Goal: Task Accomplishment & Management: Complete application form

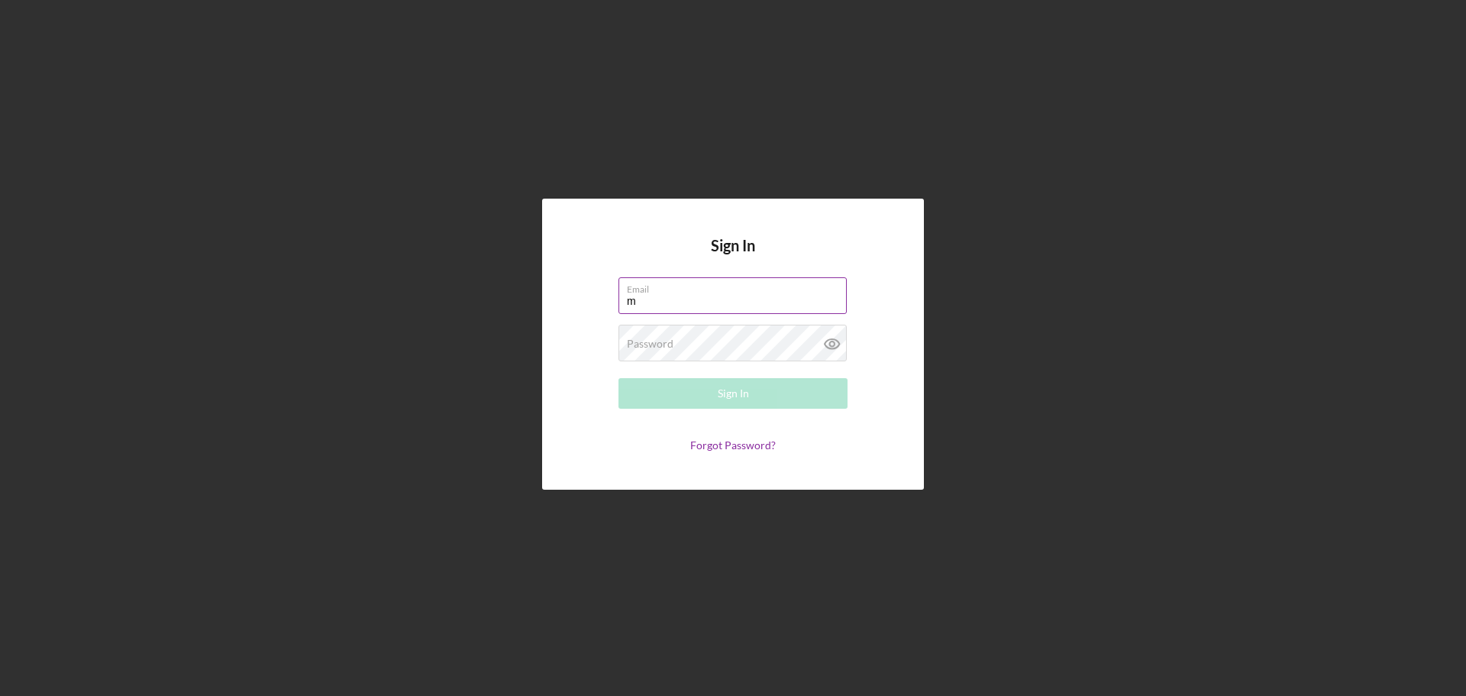
type input "[EMAIL_ADDRESS][DOMAIN_NAME]"
click at [721, 340] on div "Password Required" at bounding box center [732, 343] width 229 height 38
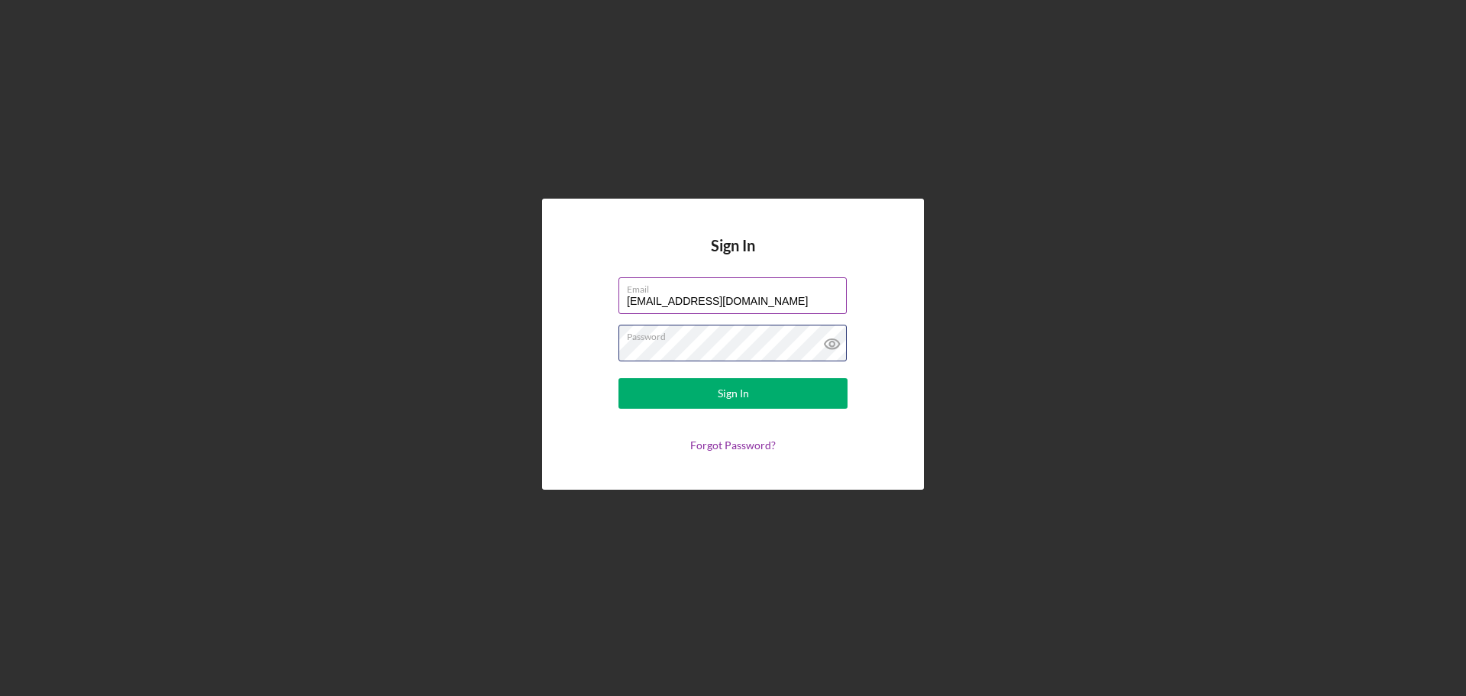
click at [618, 378] on button "Sign In" at bounding box center [732, 393] width 229 height 31
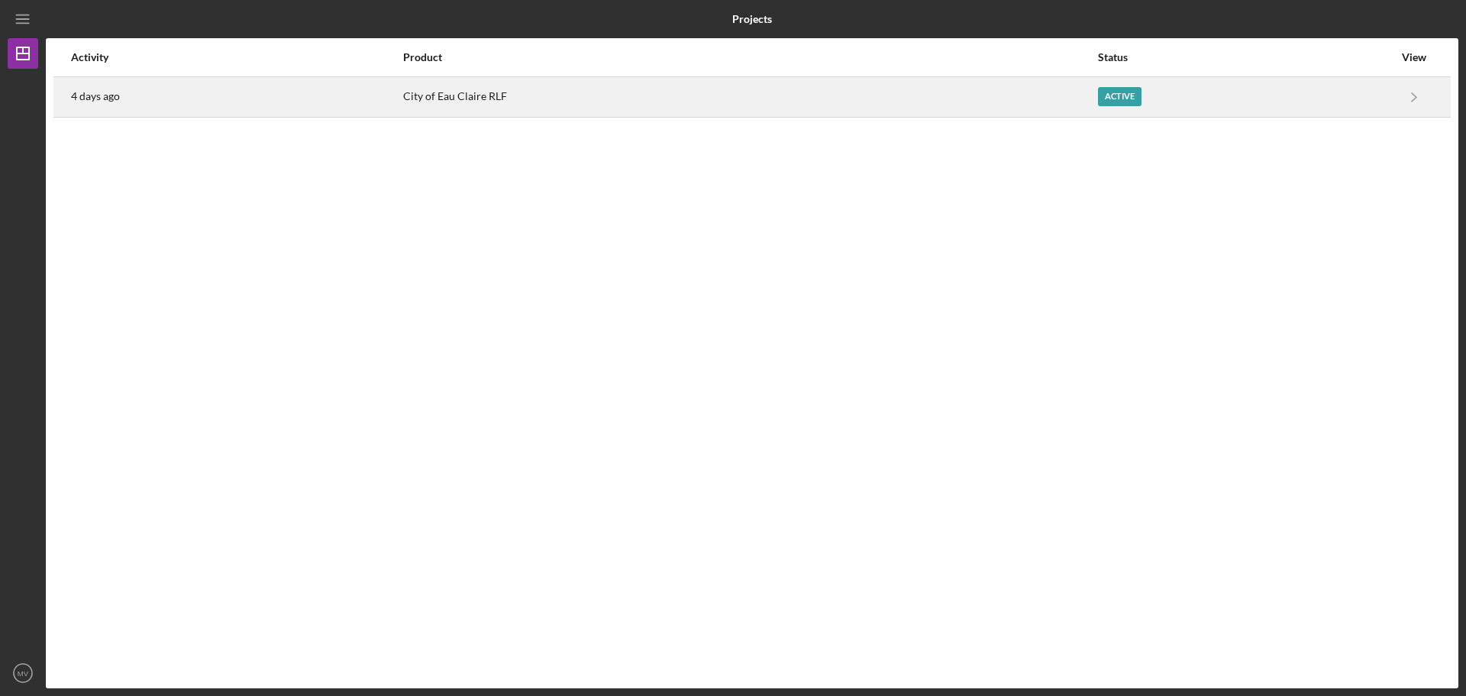
click at [1032, 108] on div "City of Eau Claire RLF" at bounding box center [749, 97] width 693 height 38
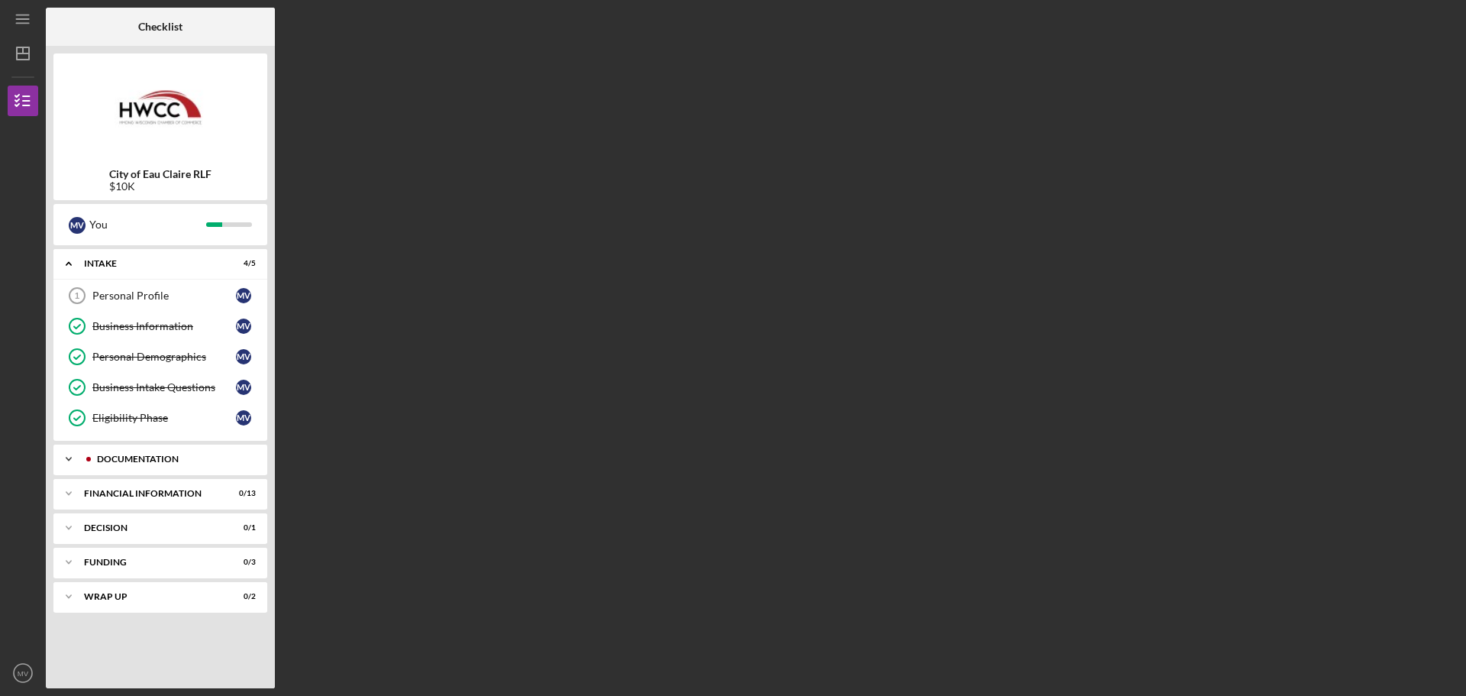
click at [147, 457] on div "Documentation" at bounding box center [172, 458] width 151 height 9
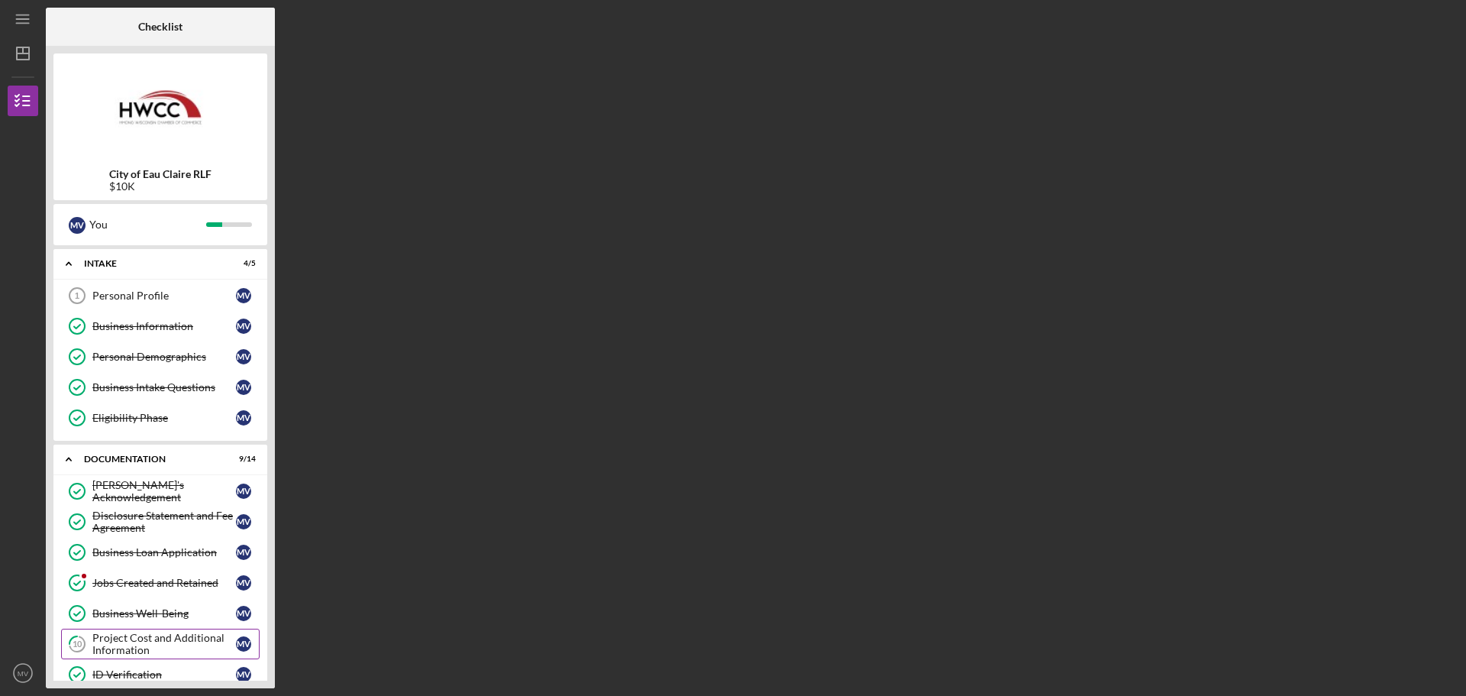
click at [151, 638] on div "Project Cost and Additional Information" at bounding box center [164, 643] width 144 height 24
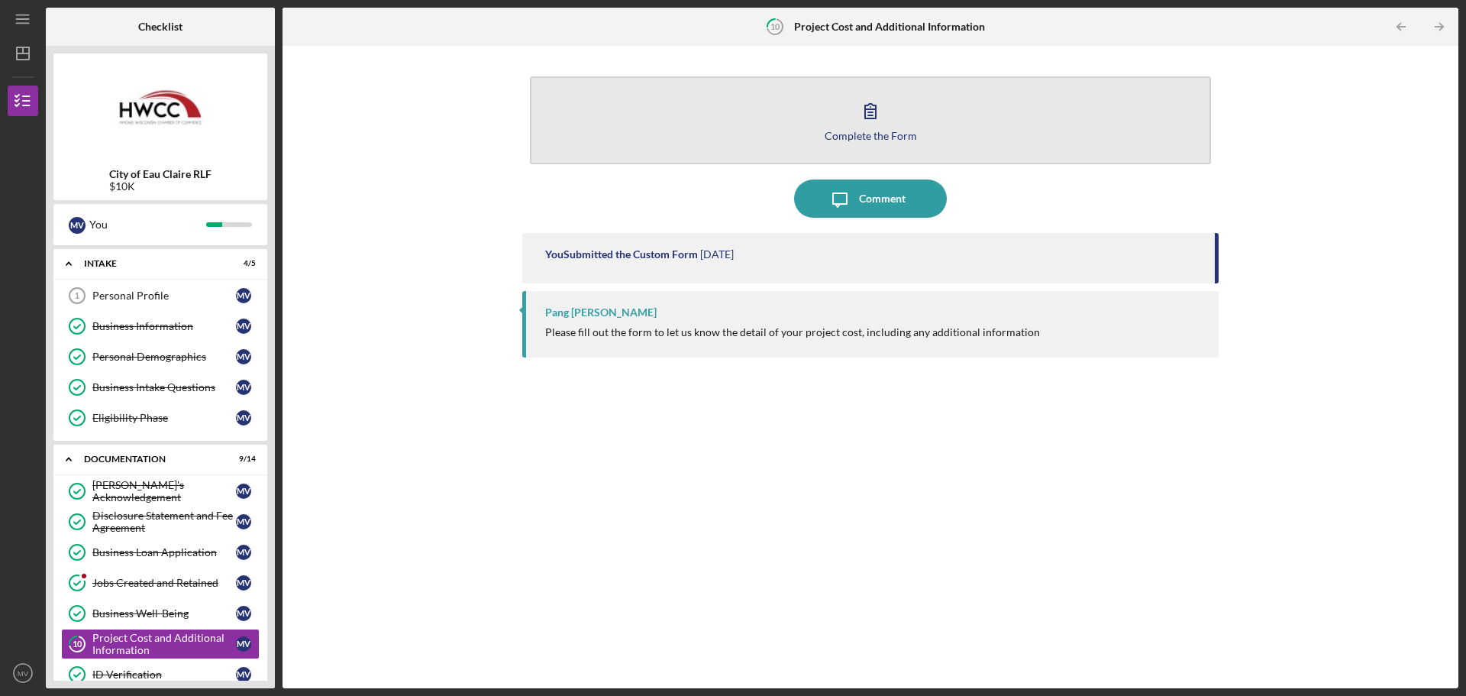
click at [873, 108] on icon "button" at bounding box center [870, 111] width 38 height 38
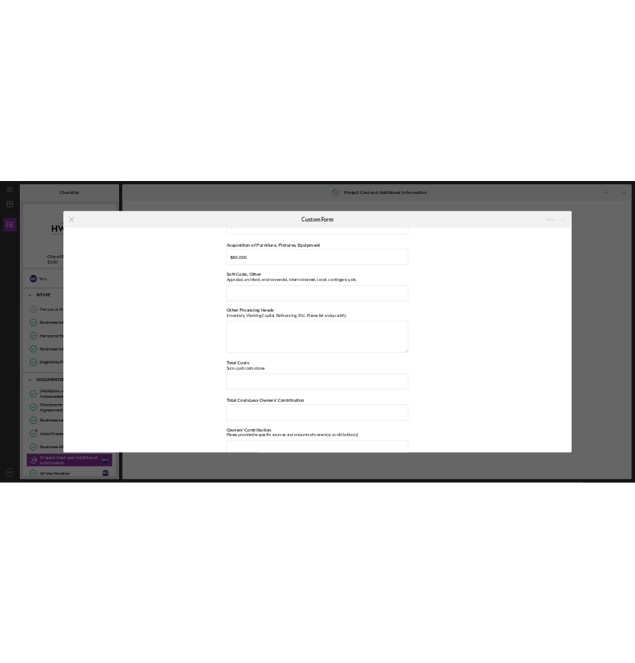
scroll to position [192, 0]
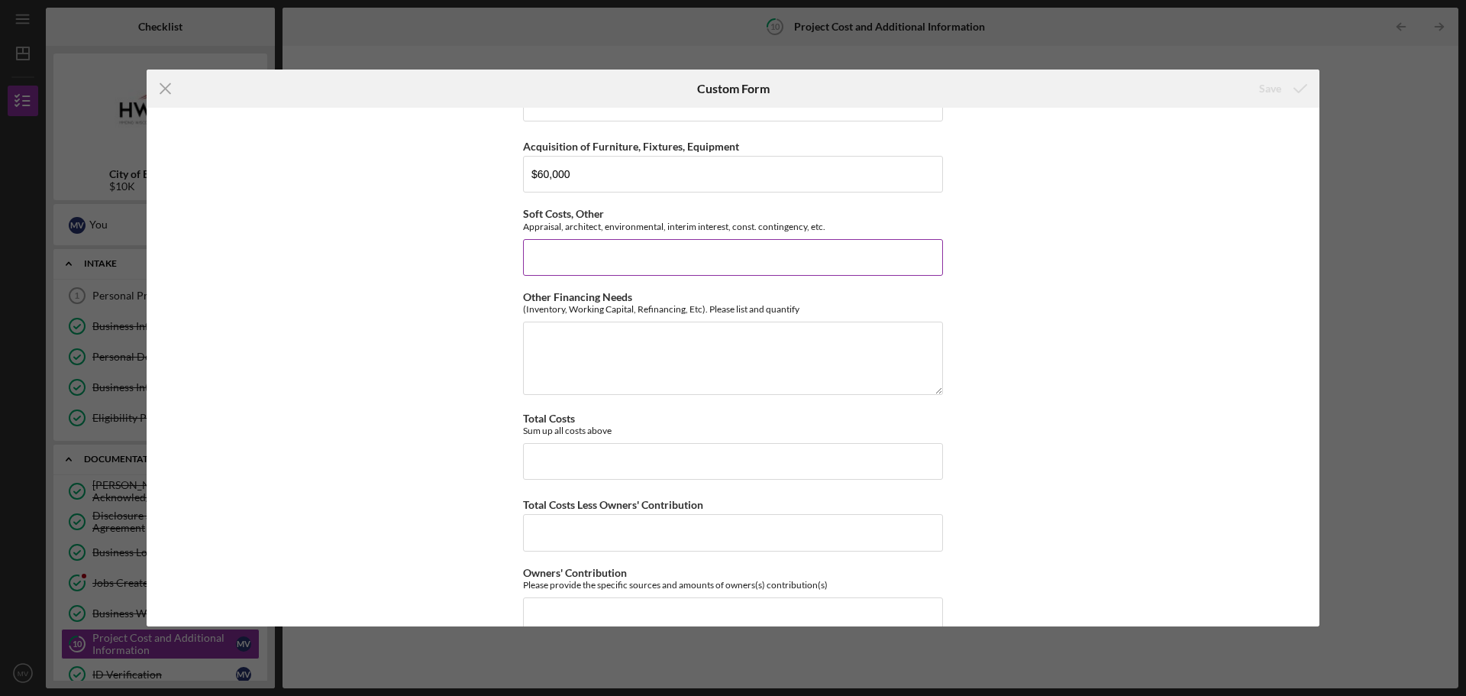
click at [759, 261] on input "Soft Costs, Other" at bounding box center [733, 257] width 420 height 37
type input "$0"
click at [577, 369] on textarea "Other Financing Needs" at bounding box center [733, 357] width 420 height 73
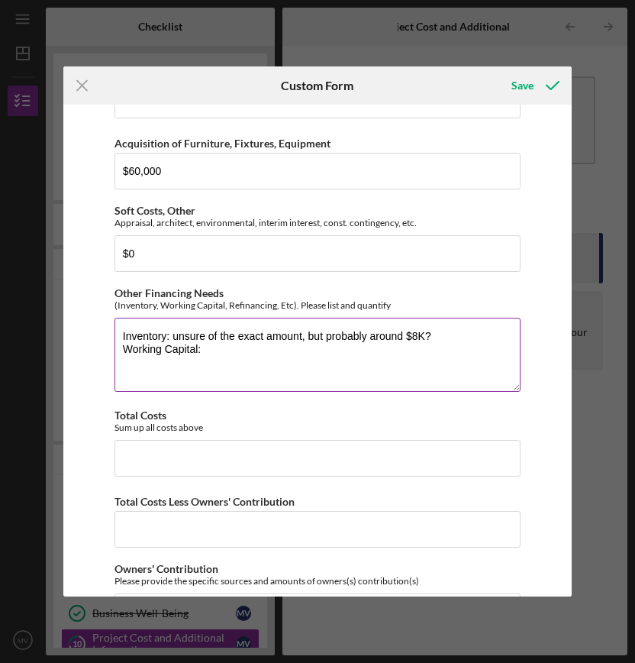
drag, startPoint x: 444, startPoint y: 343, endPoint x: 310, endPoint y: 340, distance: 134.4
click at [310, 340] on textarea "Inventory: unsure of the exact amount, but probably around $8K? Working Capital:" at bounding box center [318, 354] width 406 height 73
type textarea "Inventory: unsure of the exact amount, 5000K j"
